Goal: Obtain resource: Download file/media

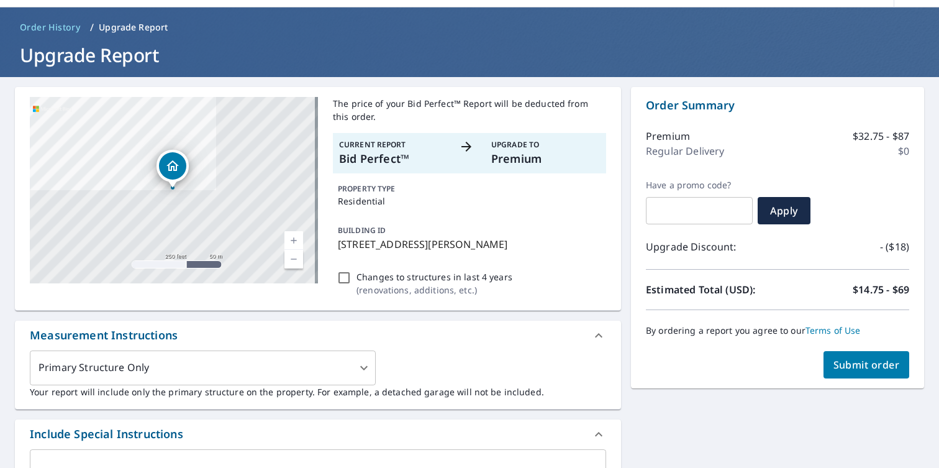
scroll to position [27, 0]
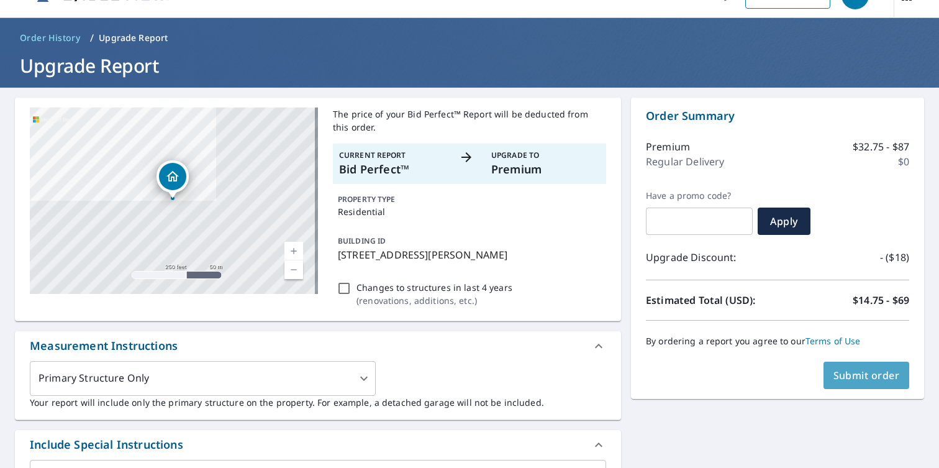
click at [839, 377] on span "Submit order" at bounding box center [866, 375] width 66 height 14
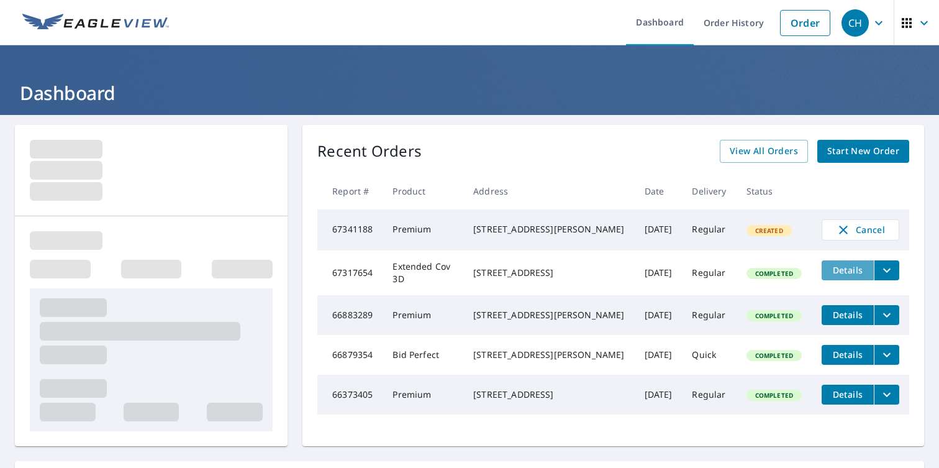
click at [842, 273] on span "Details" at bounding box center [847, 270] width 37 height 12
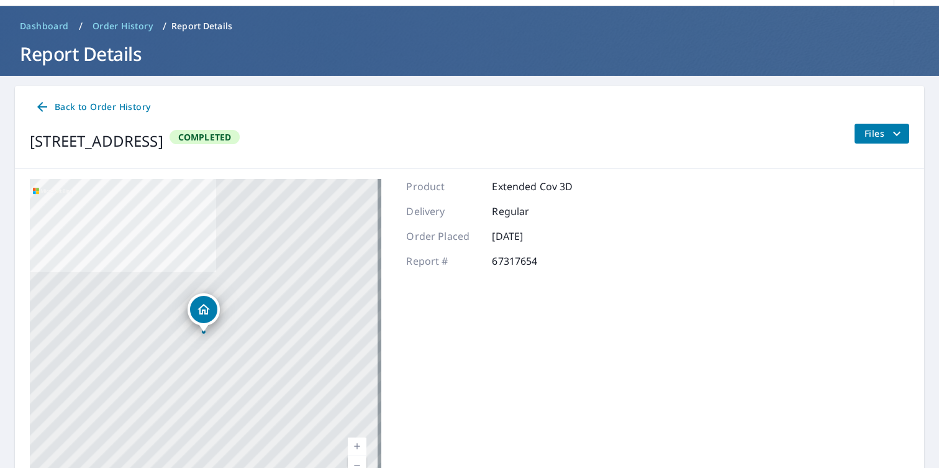
scroll to position [34, 0]
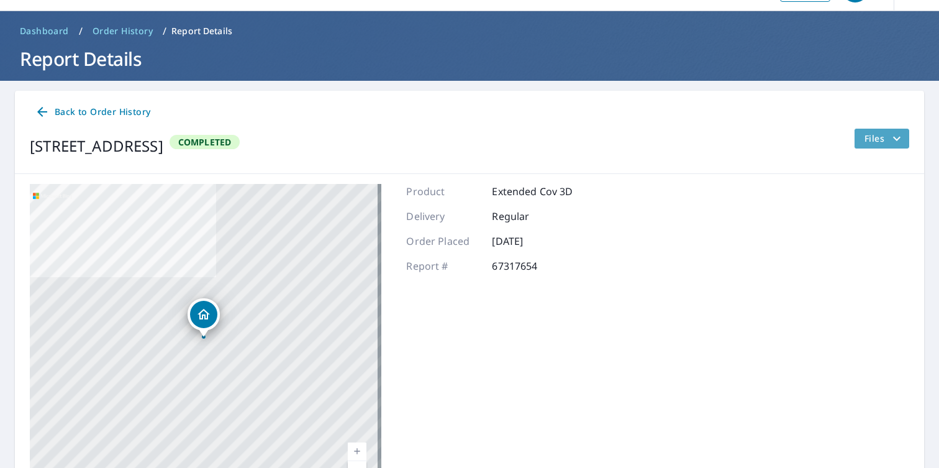
click at [868, 136] on span "Files" at bounding box center [884, 138] width 40 height 15
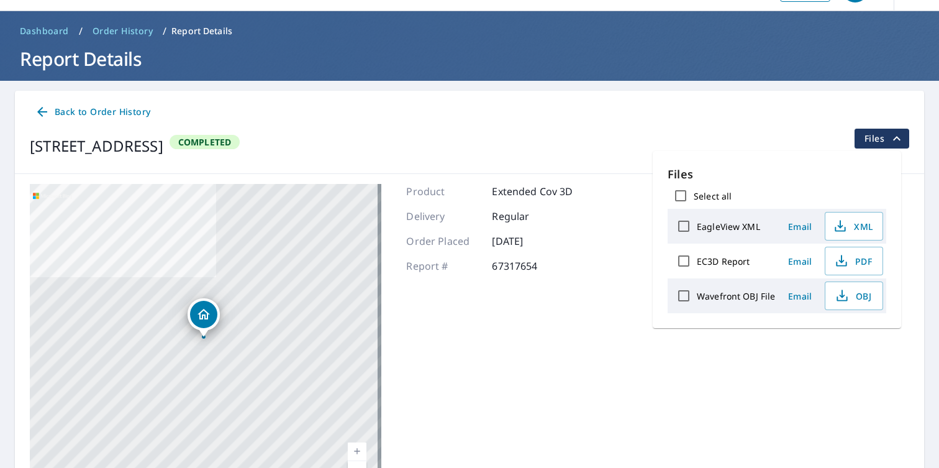
click at [239, 142] on span "Completed" at bounding box center [205, 142] width 68 height 12
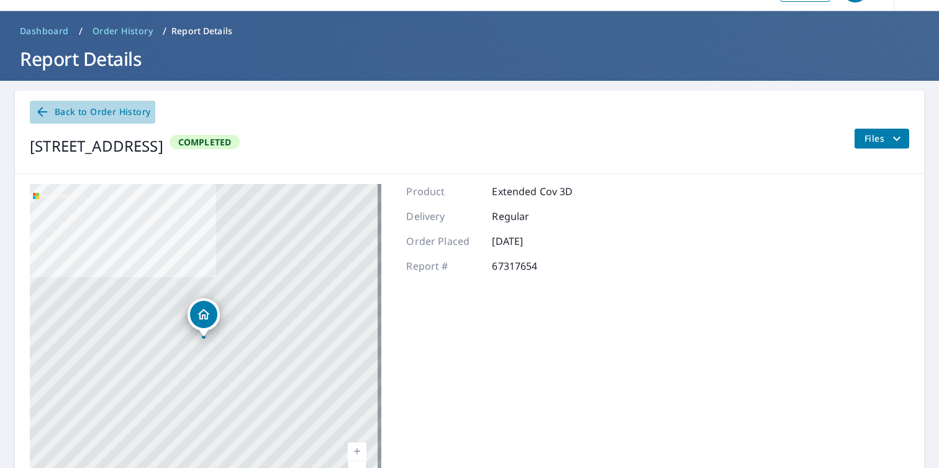
click at [42, 108] on icon at bounding box center [42, 112] width 10 height 10
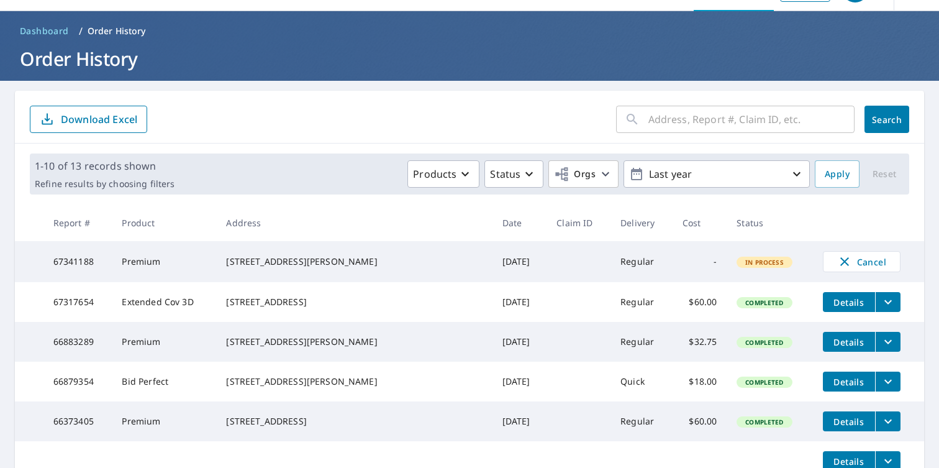
click at [884, 304] on icon "filesDropdownBtn-67317654" at bounding box center [887, 302] width 7 height 4
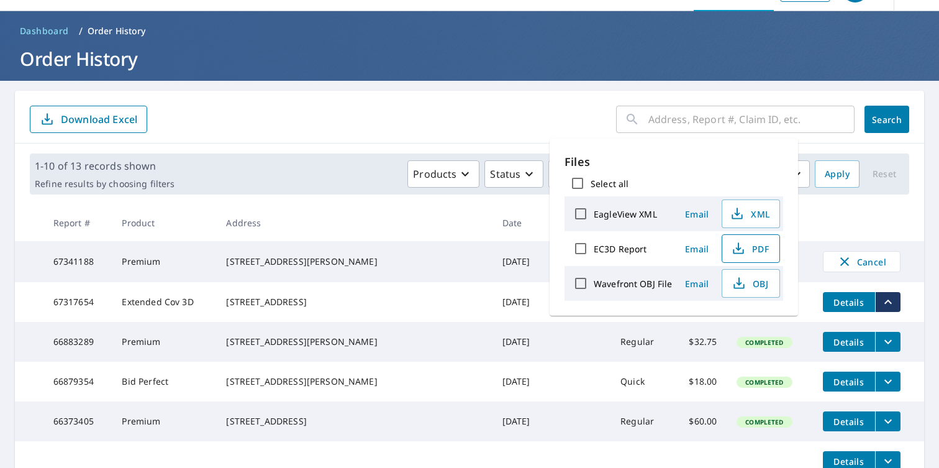
click at [745, 249] on span "PDF" at bounding box center [750, 248] width 40 height 15
click at [422, 131] on form "​ Search Download Excel" at bounding box center [469, 119] width 879 height 27
